Goal: Task Accomplishment & Management: Manage account settings

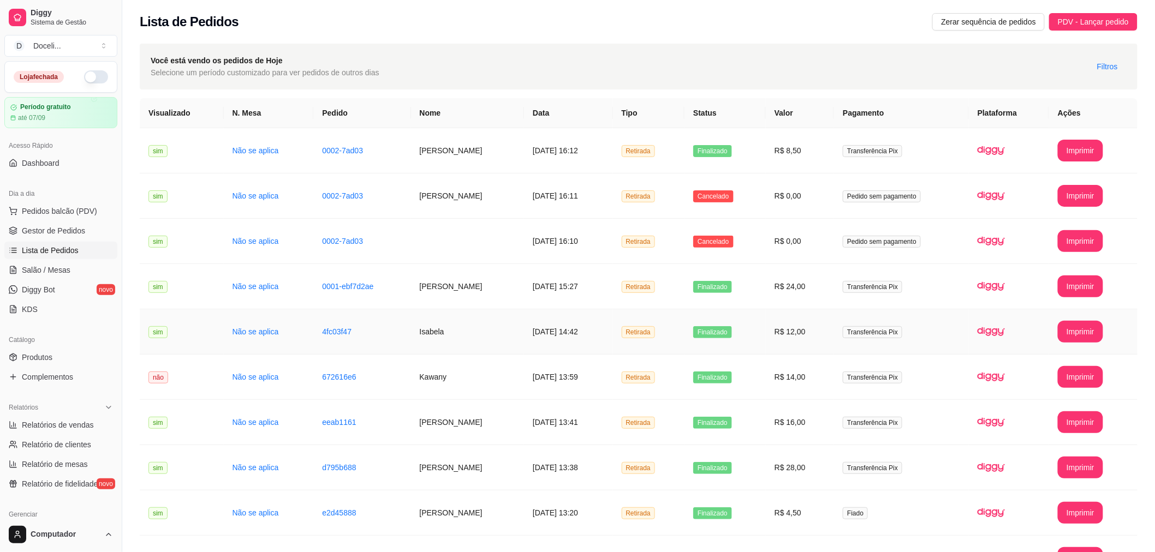
scroll to position [106, 0]
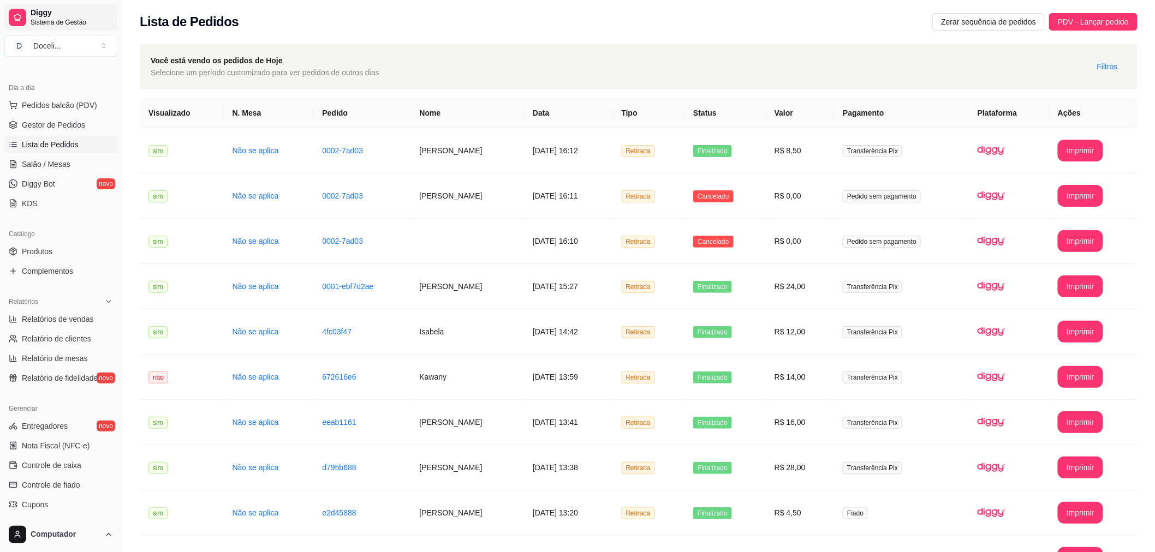
click at [41, 15] on span "Diggy" at bounding box center [72, 13] width 82 height 10
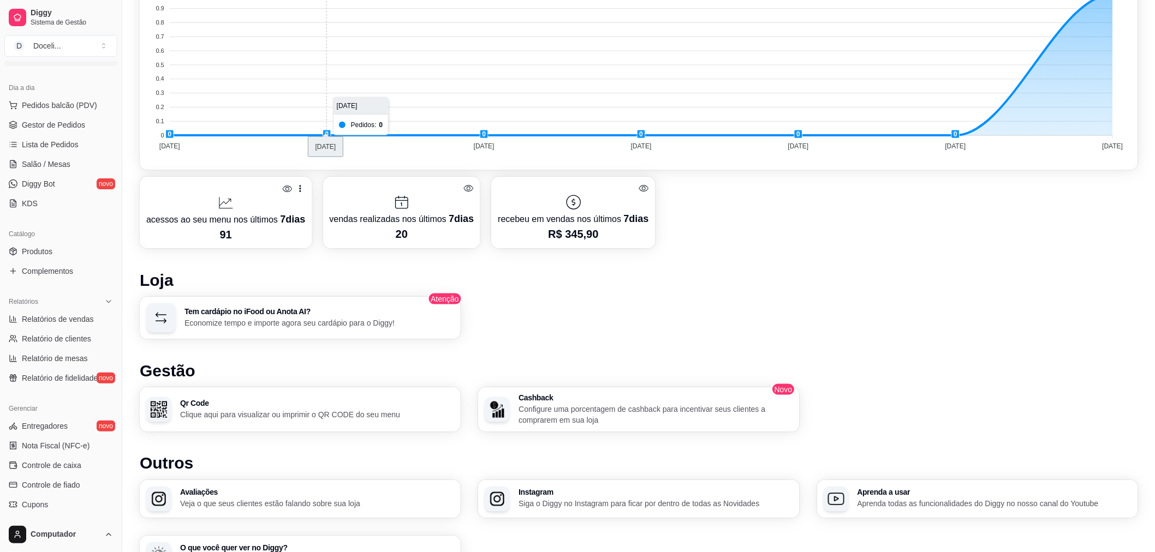
scroll to position [468, 0]
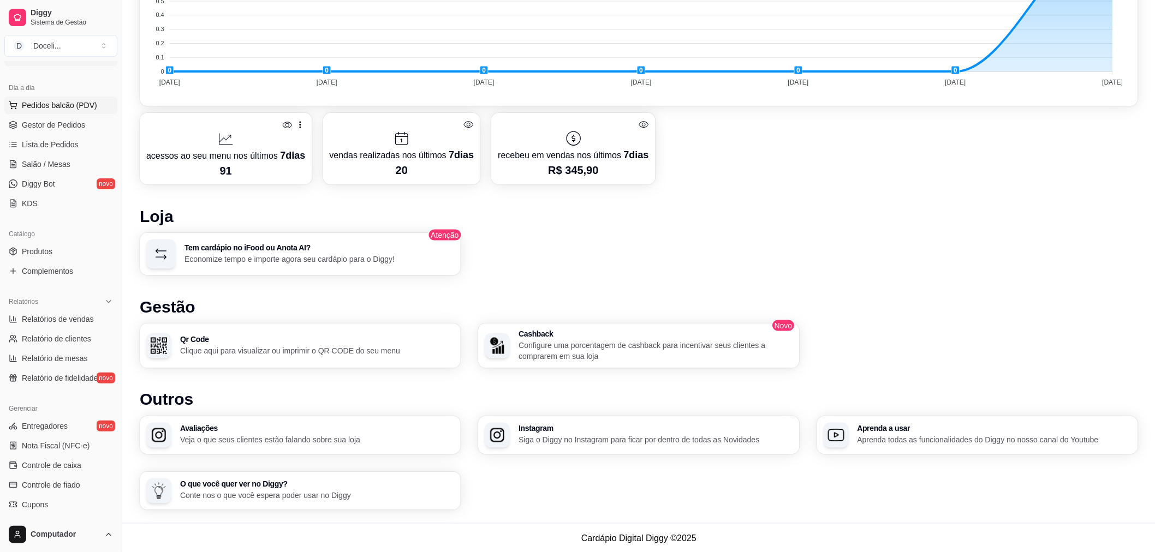
click at [53, 105] on span "Pedidos balcão (PDV)" at bounding box center [59, 105] width 75 height 11
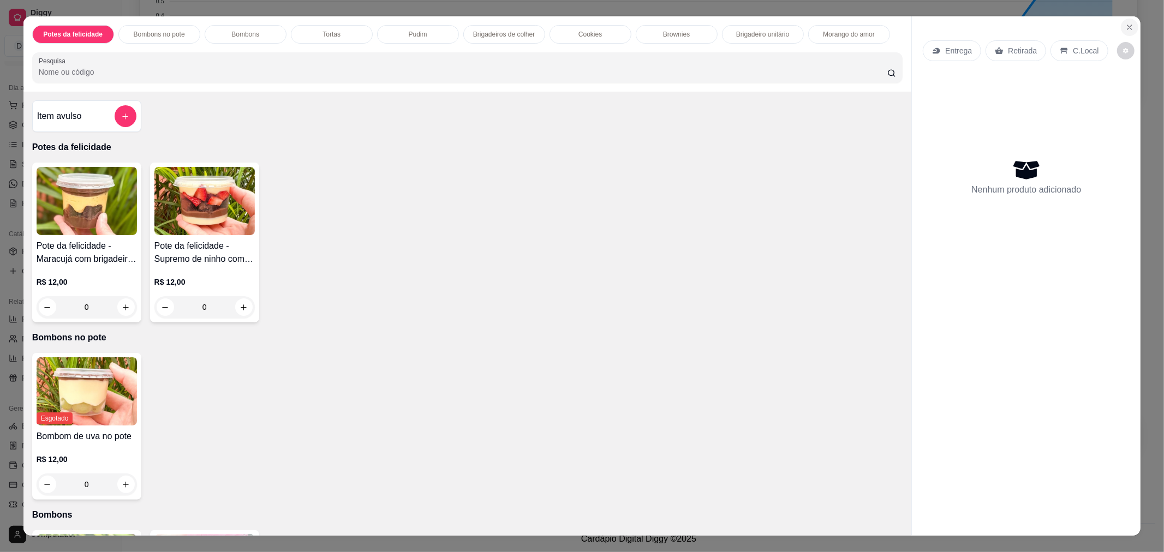
click at [1127, 20] on button "Close" at bounding box center [1129, 27] width 17 height 17
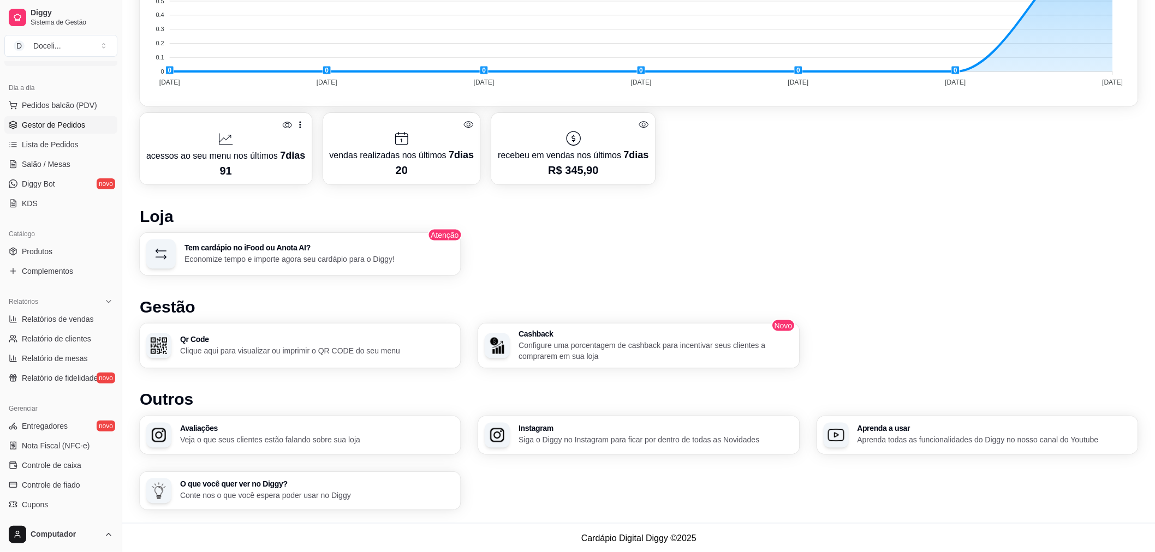
click at [61, 128] on span "Gestor de Pedidos" at bounding box center [53, 125] width 63 height 11
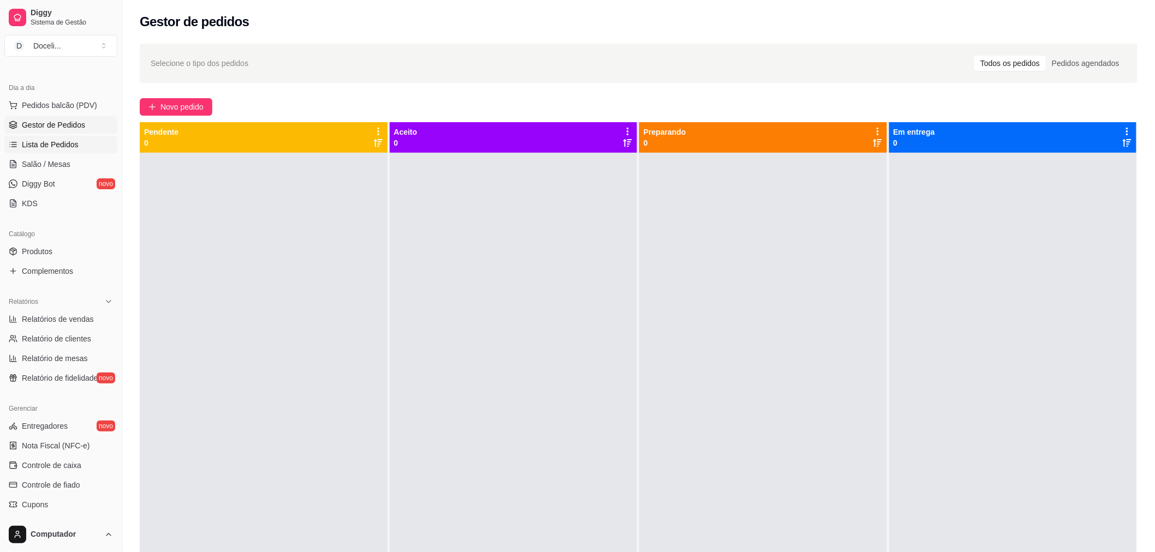
click at [52, 148] on span "Lista de Pedidos" at bounding box center [50, 144] width 57 height 11
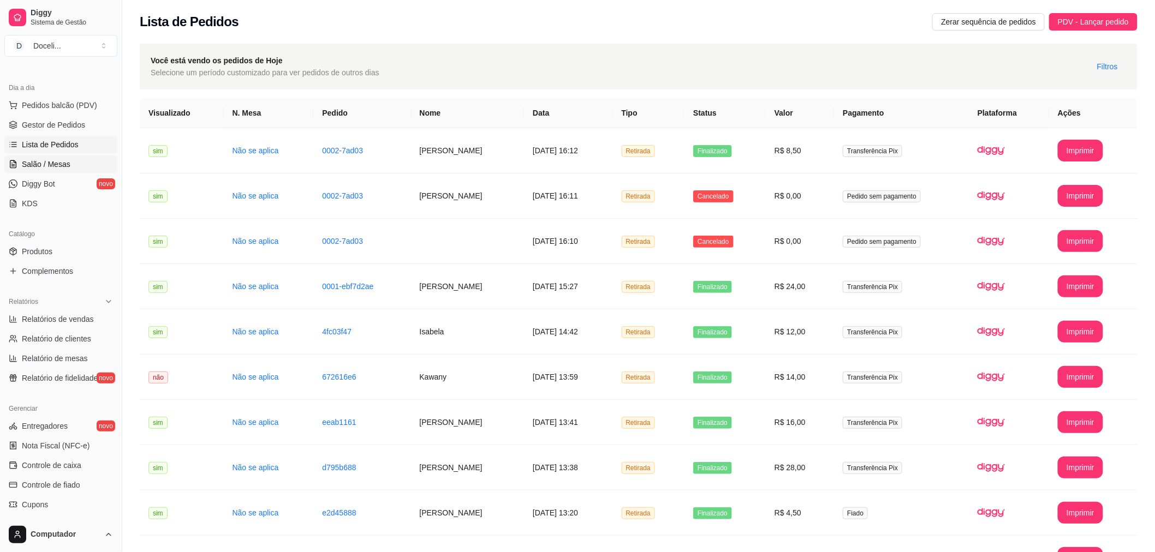
click at [51, 166] on span "Salão / Mesas" at bounding box center [46, 164] width 49 height 11
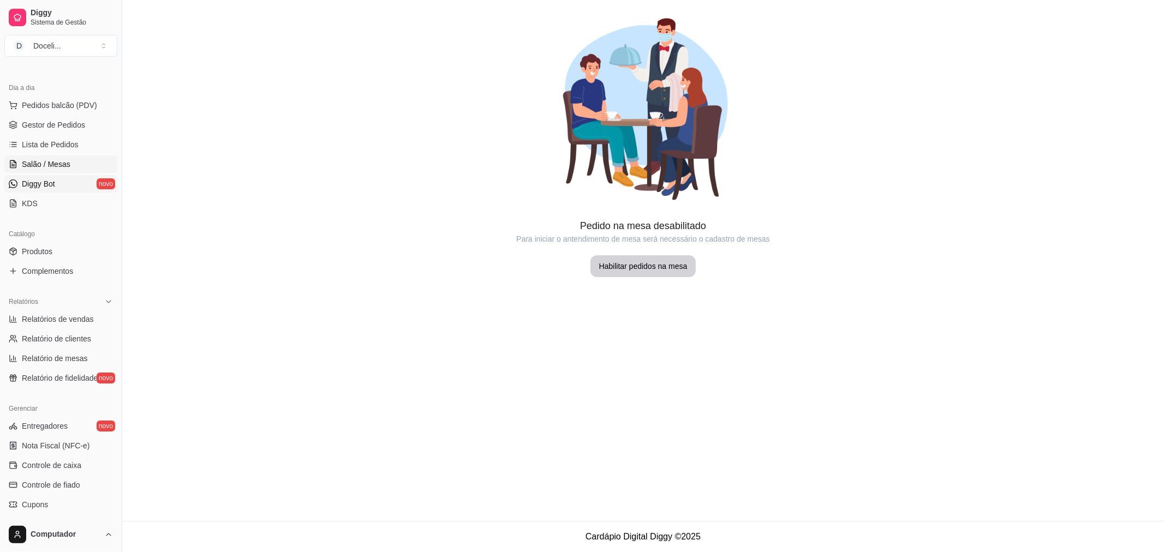
click at [50, 183] on span "Diggy Bot" at bounding box center [38, 183] width 33 height 11
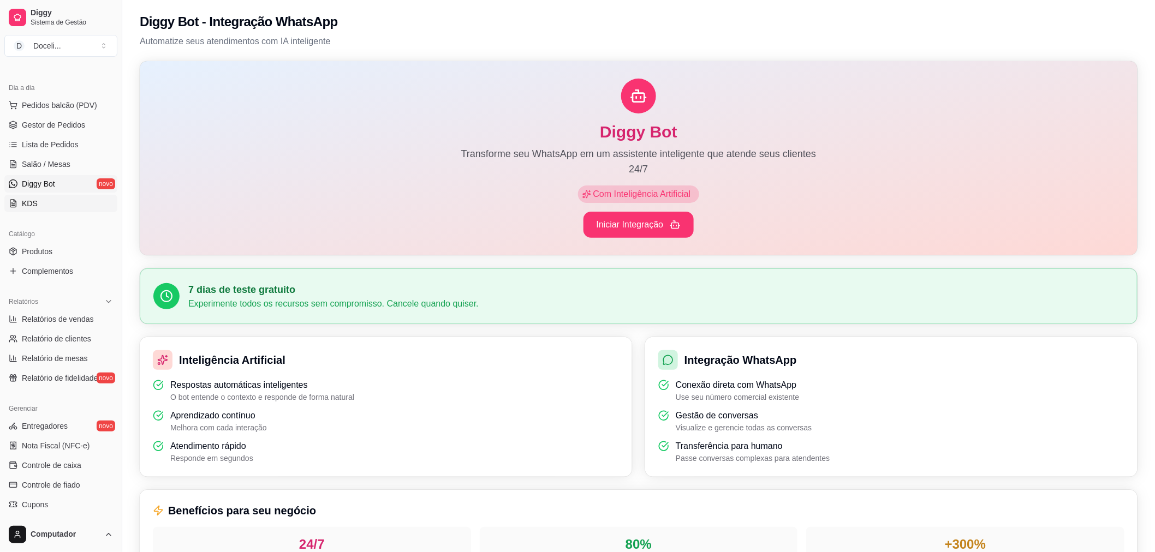
click at [46, 200] on link "KDS" at bounding box center [60, 203] width 113 height 17
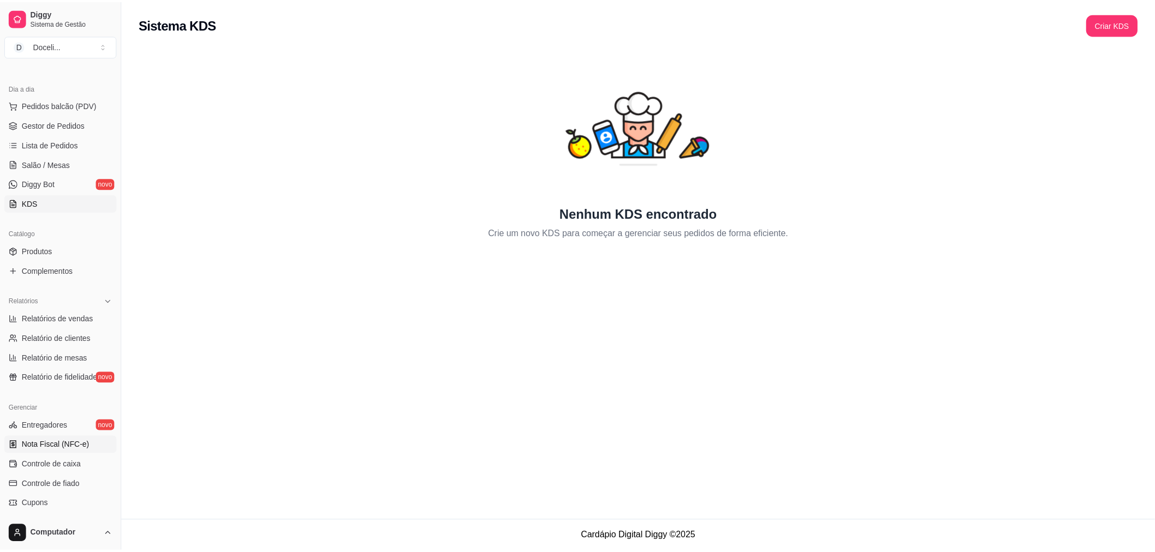
scroll to position [187, 0]
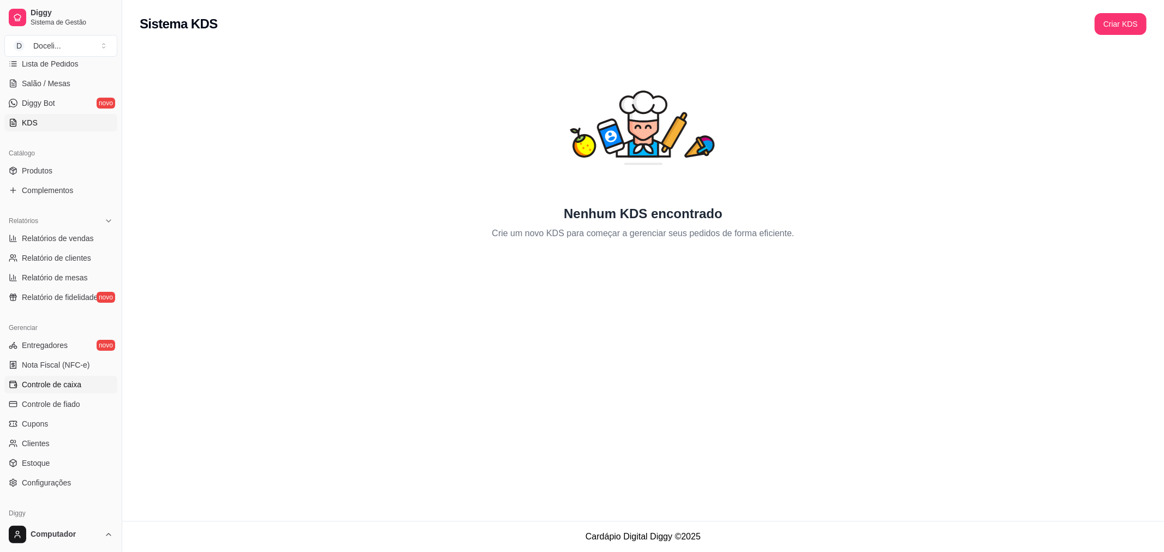
click at [53, 385] on span "Controle de caixa" at bounding box center [51, 384] width 59 height 11
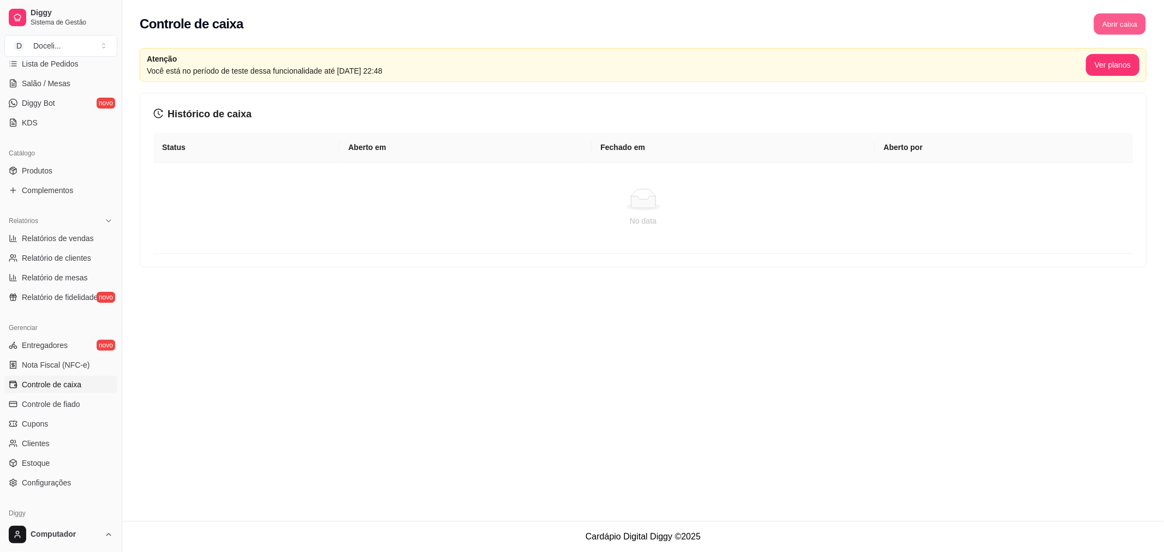
click at [1112, 18] on button "Abrir caixa" at bounding box center [1120, 24] width 52 height 21
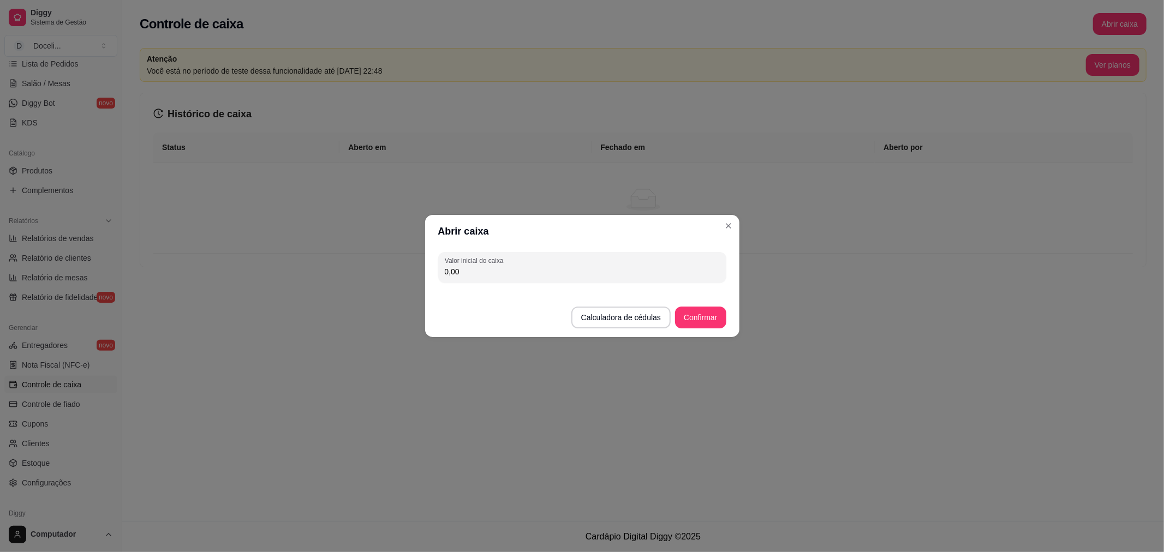
click at [481, 267] on input "0,00" at bounding box center [582, 271] width 275 height 11
click at [703, 319] on button "Confirmar" at bounding box center [700, 318] width 51 height 22
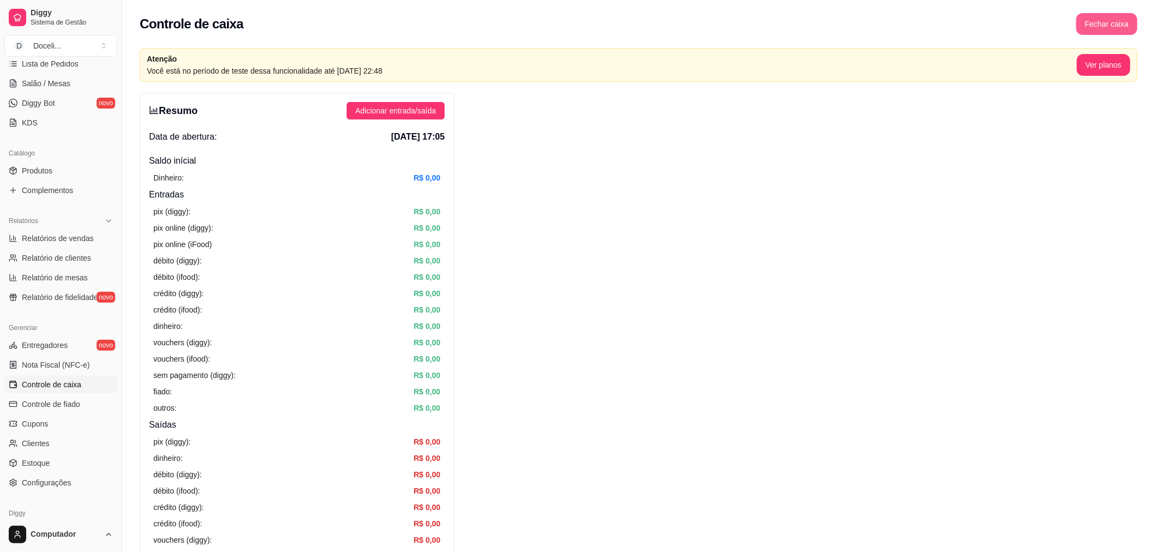
click at [1092, 20] on button "Fechar caixa" at bounding box center [1106, 24] width 61 height 22
click at [1134, 91] on span "Sim" at bounding box center [1137, 97] width 13 height 12
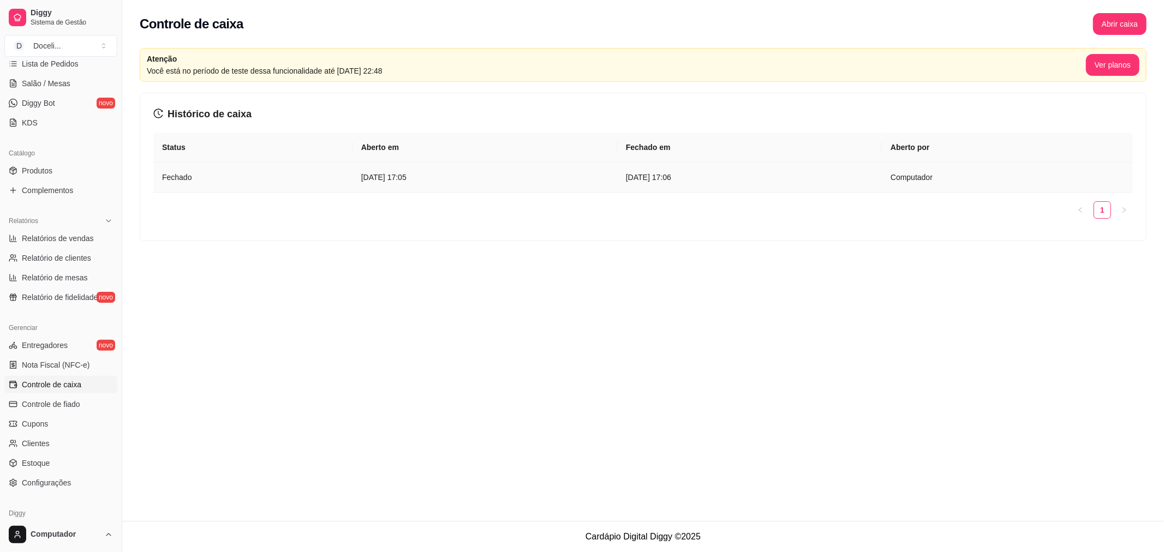
click at [882, 177] on td "[DATE] 17:06" at bounding box center [749, 178] width 265 height 30
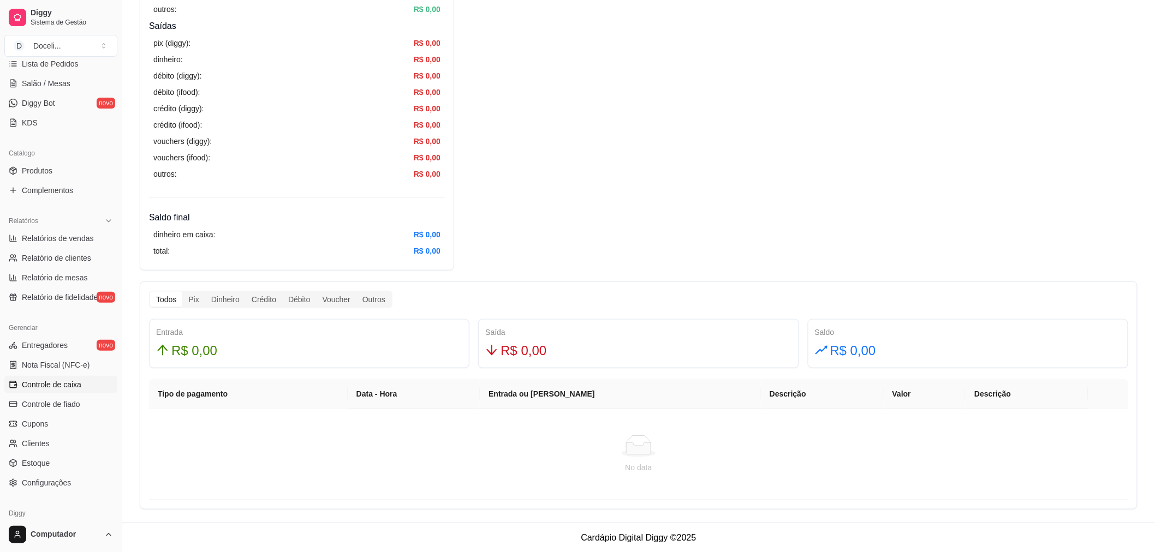
scroll to position [359, 0]
click at [188, 347] on span "R$ 0,00" at bounding box center [194, 350] width 46 height 21
click at [536, 350] on span "R$ 0,00" at bounding box center [524, 350] width 46 height 21
click at [879, 342] on div "R$ 0,00" at bounding box center [968, 350] width 306 height 21
click at [859, 350] on span "R$ 0,00" at bounding box center [853, 350] width 46 height 21
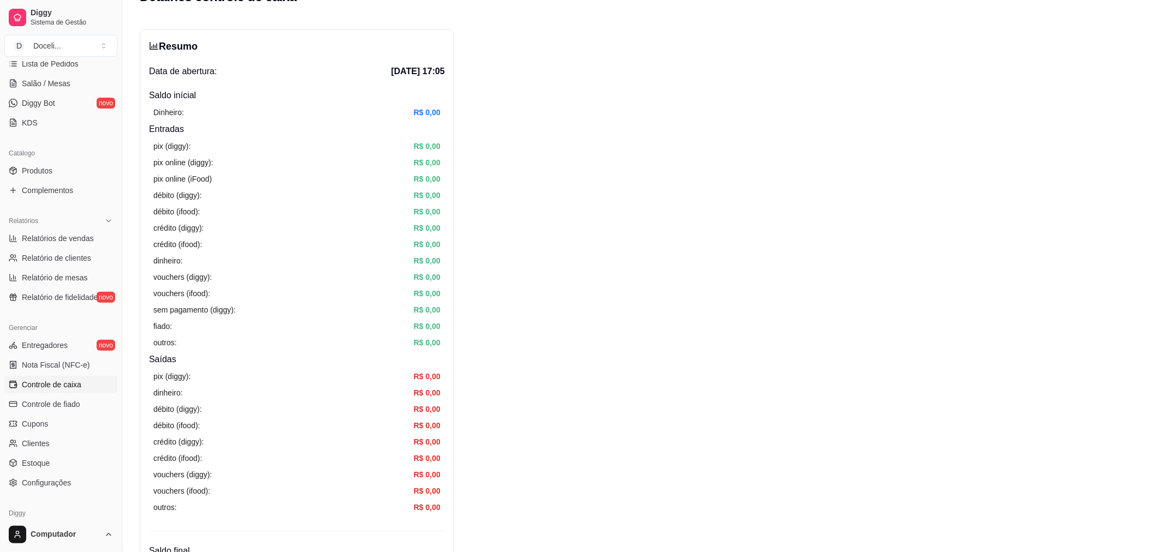
scroll to position [0, 0]
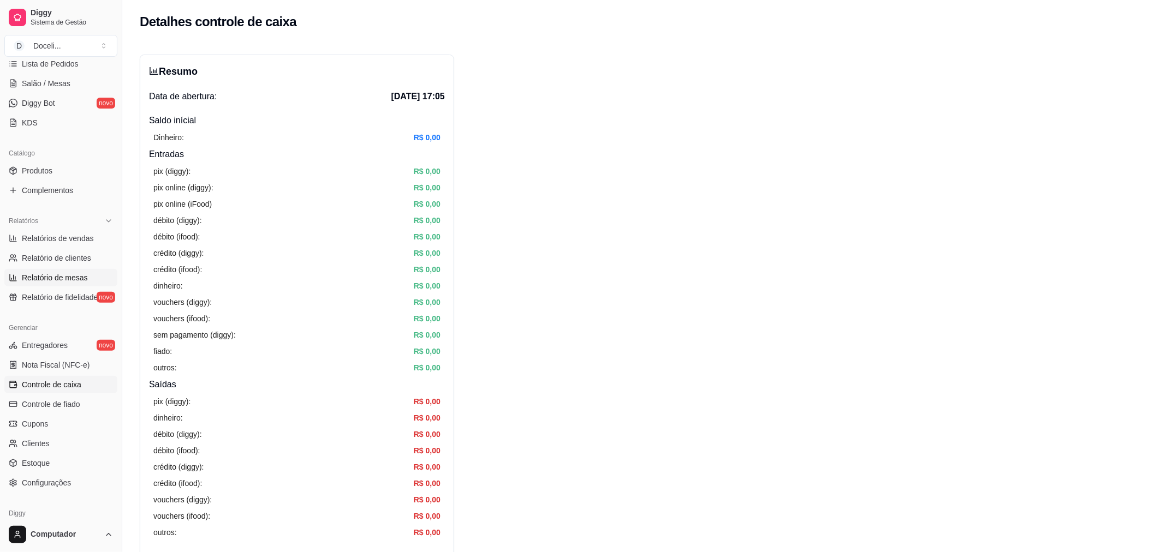
click at [57, 278] on span "Relatório de mesas" at bounding box center [55, 277] width 66 height 11
select select "TOTAL_OF_ORDERS"
select select "7"
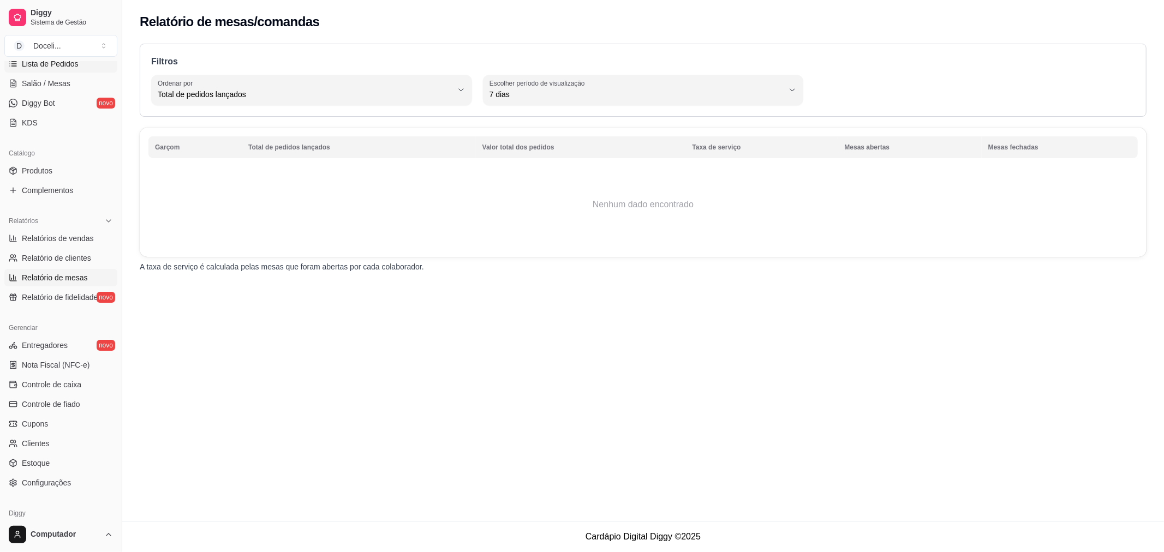
click at [57, 65] on span "Lista de Pedidos" at bounding box center [50, 63] width 57 height 11
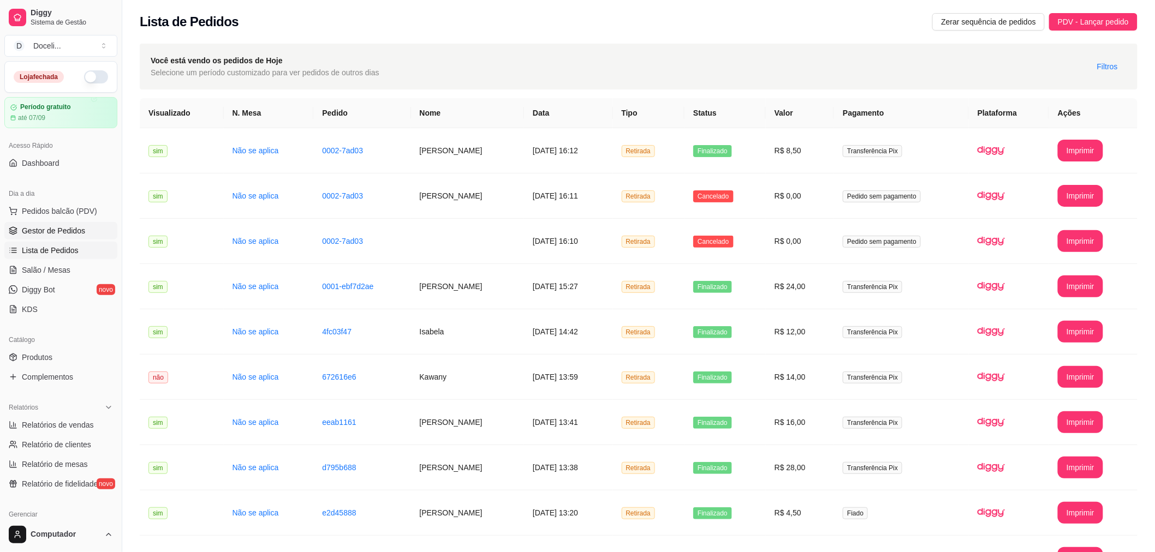
click at [50, 231] on span "Gestor de Pedidos" at bounding box center [53, 230] width 63 height 11
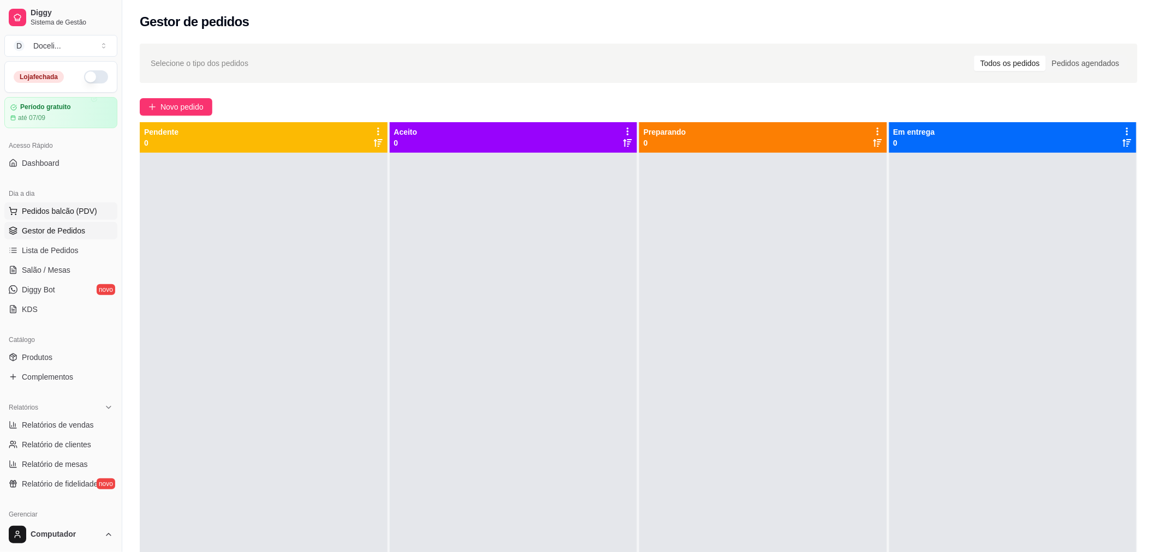
click at [34, 209] on span "Pedidos balcão (PDV)" at bounding box center [59, 211] width 75 height 11
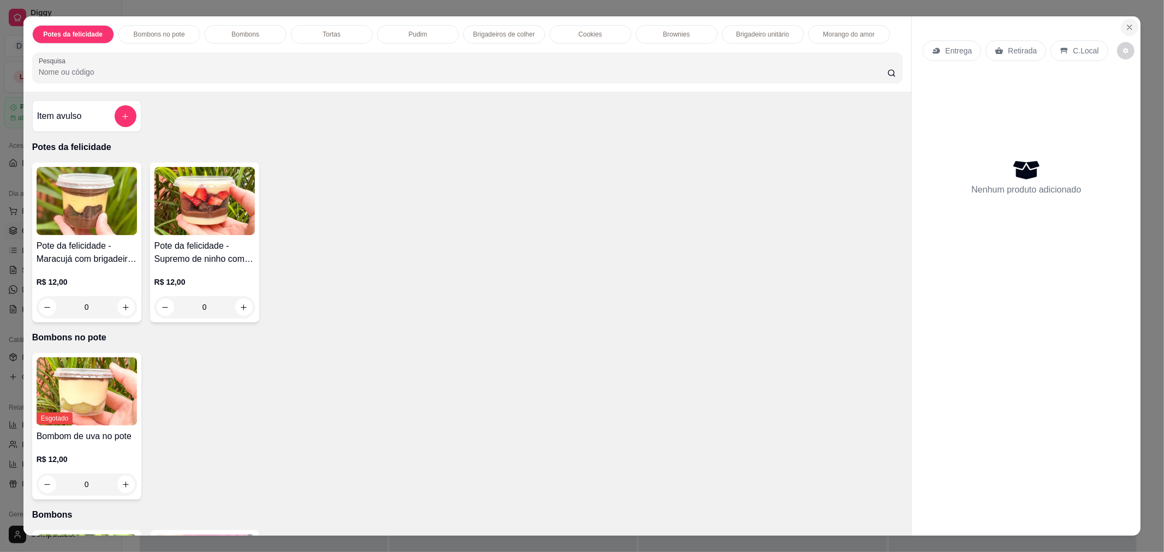
click at [1125, 25] on icon "Close" at bounding box center [1129, 27] width 9 height 9
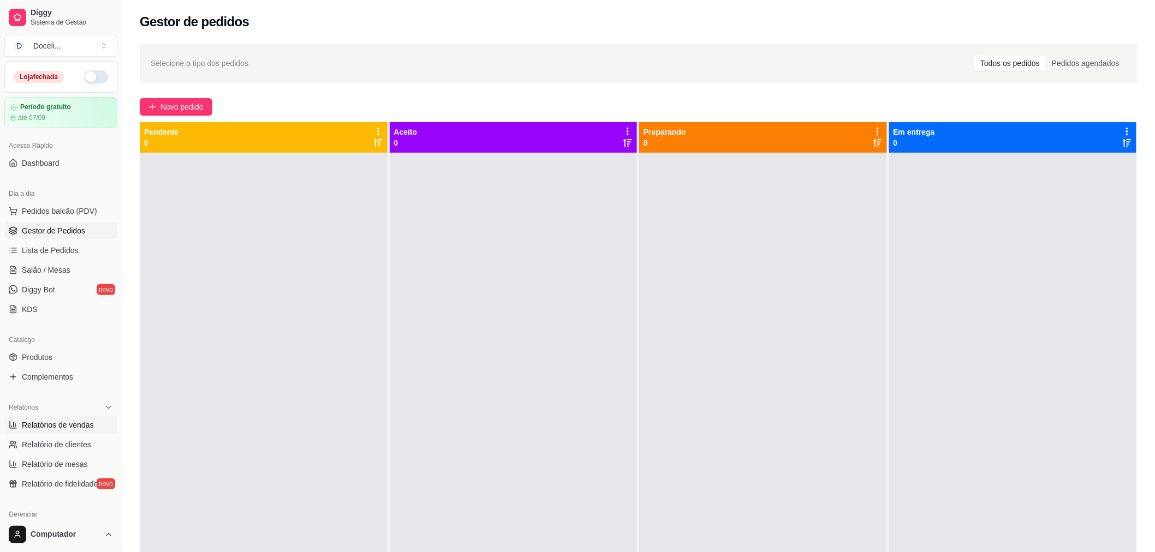
click at [62, 427] on span "Relatórios de vendas" at bounding box center [58, 425] width 72 height 11
select select "ALL"
select select "0"
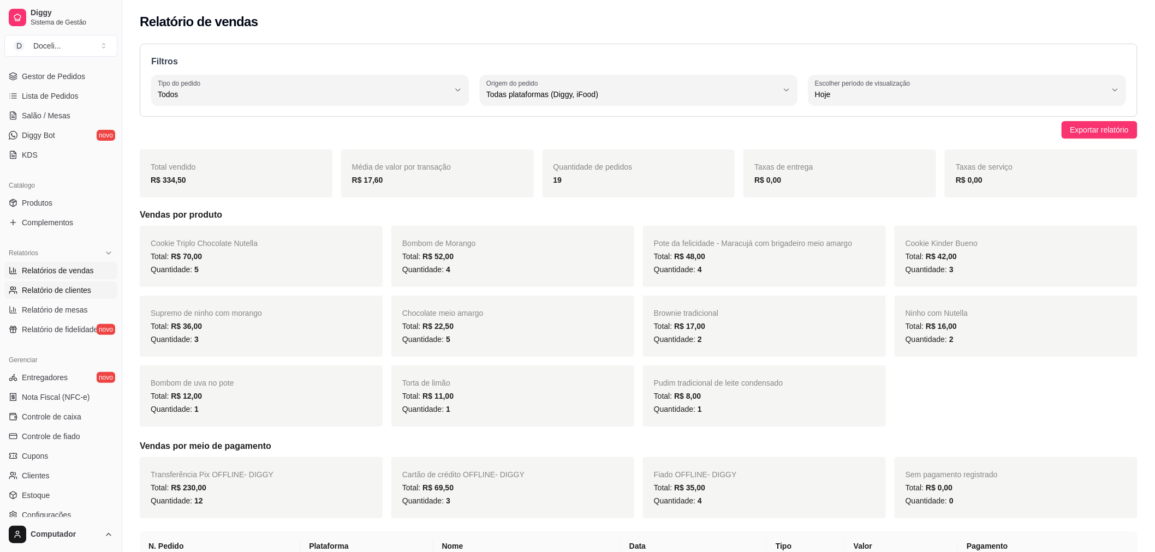
scroll to position [162, 0]
click at [65, 403] on link "Controle de caixa" at bounding box center [60, 409] width 113 height 17
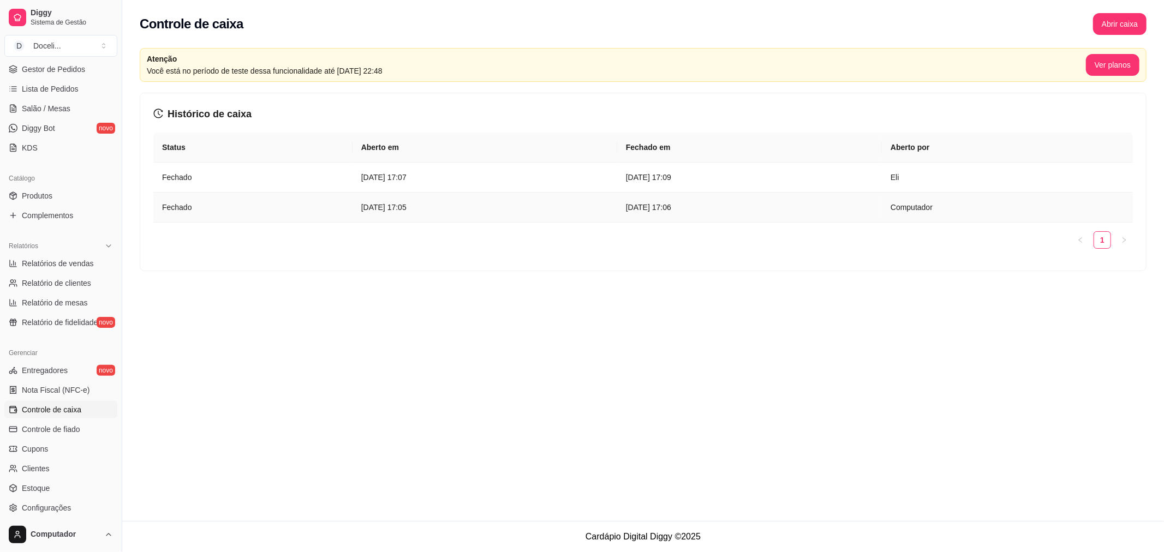
click at [363, 207] on article "[DATE] 17:05" at bounding box center [484, 207] width 247 height 12
drag, startPoint x: 364, startPoint y: 200, endPoint x: 336, endPoint y: 265, distance: 70.9
click at [336, 265] on div "Histórico de caixa Status Aberto em [GEOGRAPHIC_DATA] em [GEOGRAPHIC_DATA] por …" at bounding box center [643, 181] width 1006 height 177
click at [973, 206] on td "Computador" at bounding box center [1007, 208] width 251 height 30
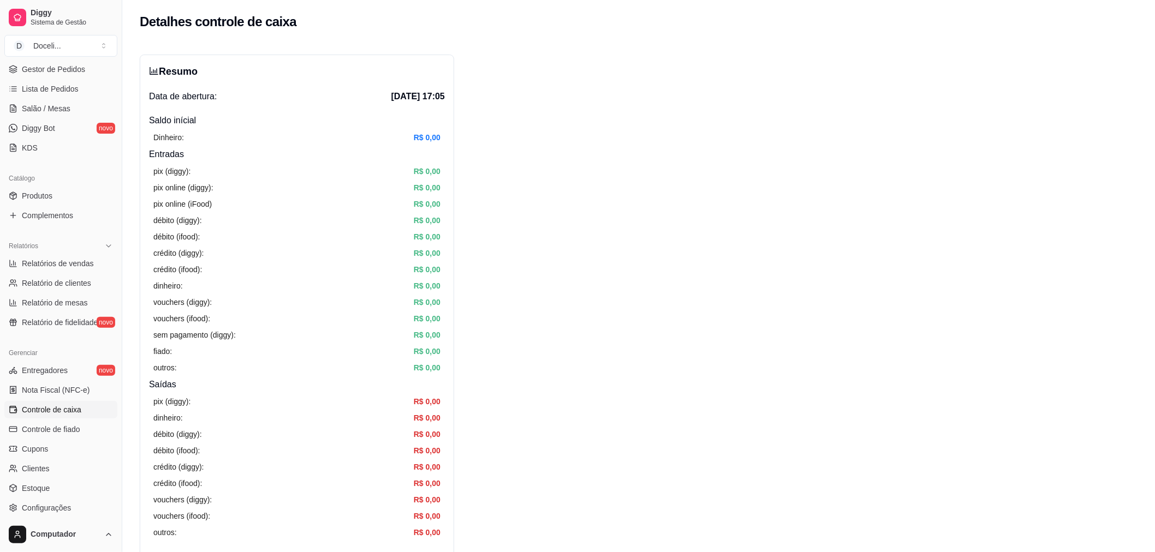
click at [61, 406] on span "Controle de caixa" at bounding box center [51, 409] width 59 height 11
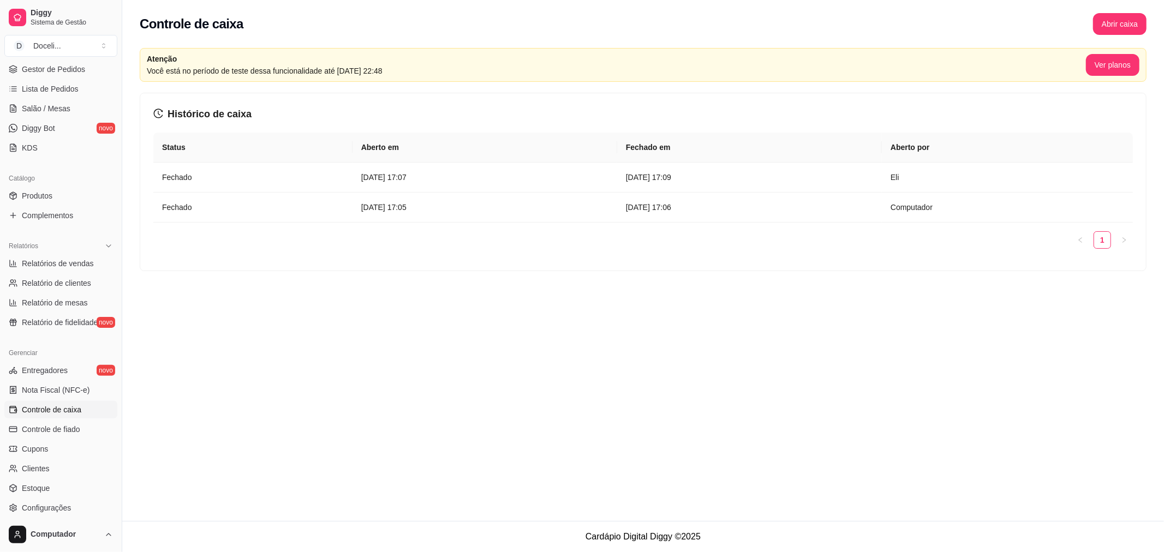
click at [365, 396] on div "Controle de caixa Abrir caixa Atenção Você está no período de teste dessa funci…" at bounding box center [643, 260] width 1042 height 521
click at [52, 71] on span "Gestor de Pedidos" at bounding box center [53, 69] width 63 height 11
